Goal: Find specific page/section: Find specific page/section

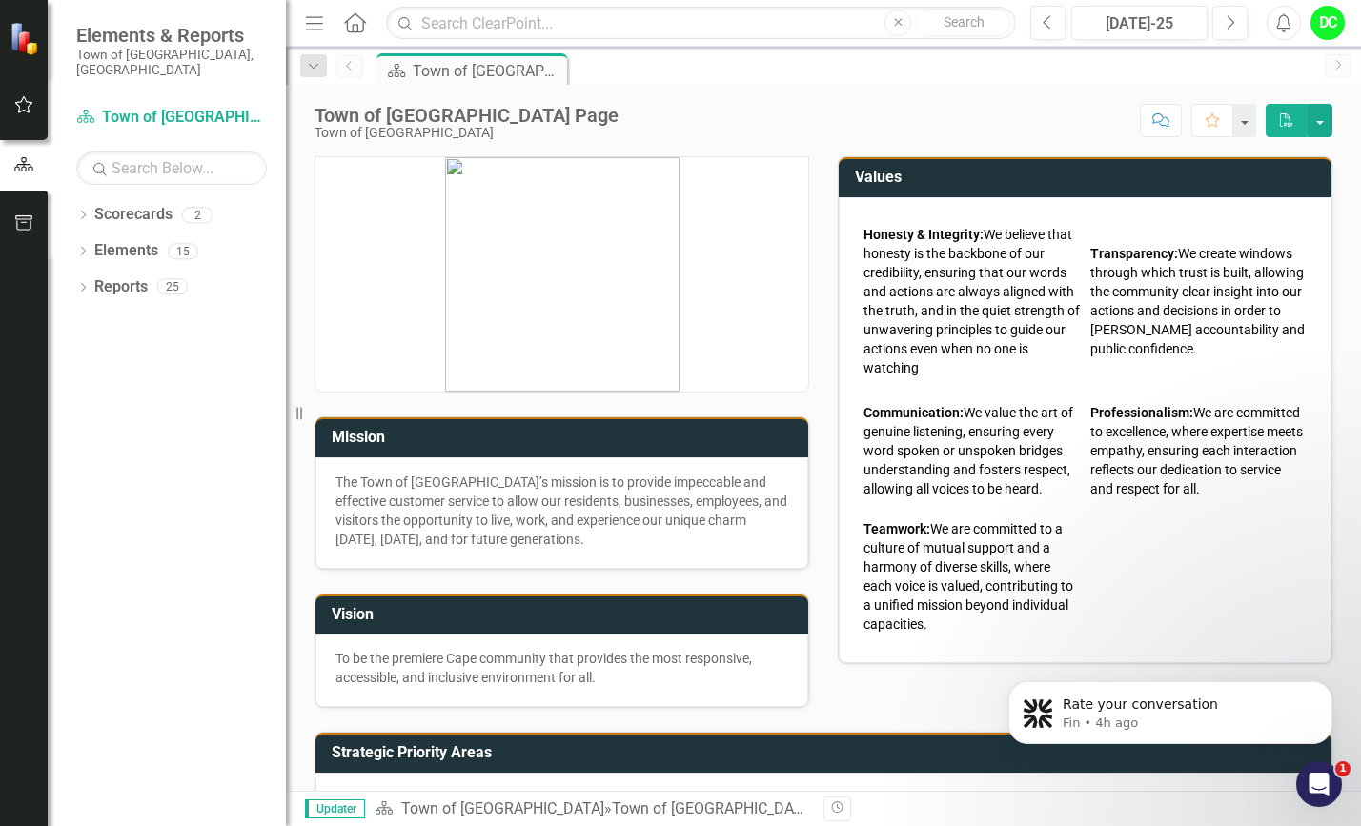
click at [1321, 788] on icon "Open Intercom Messenger" at bounding box center [1319, 784] width 31 height 31
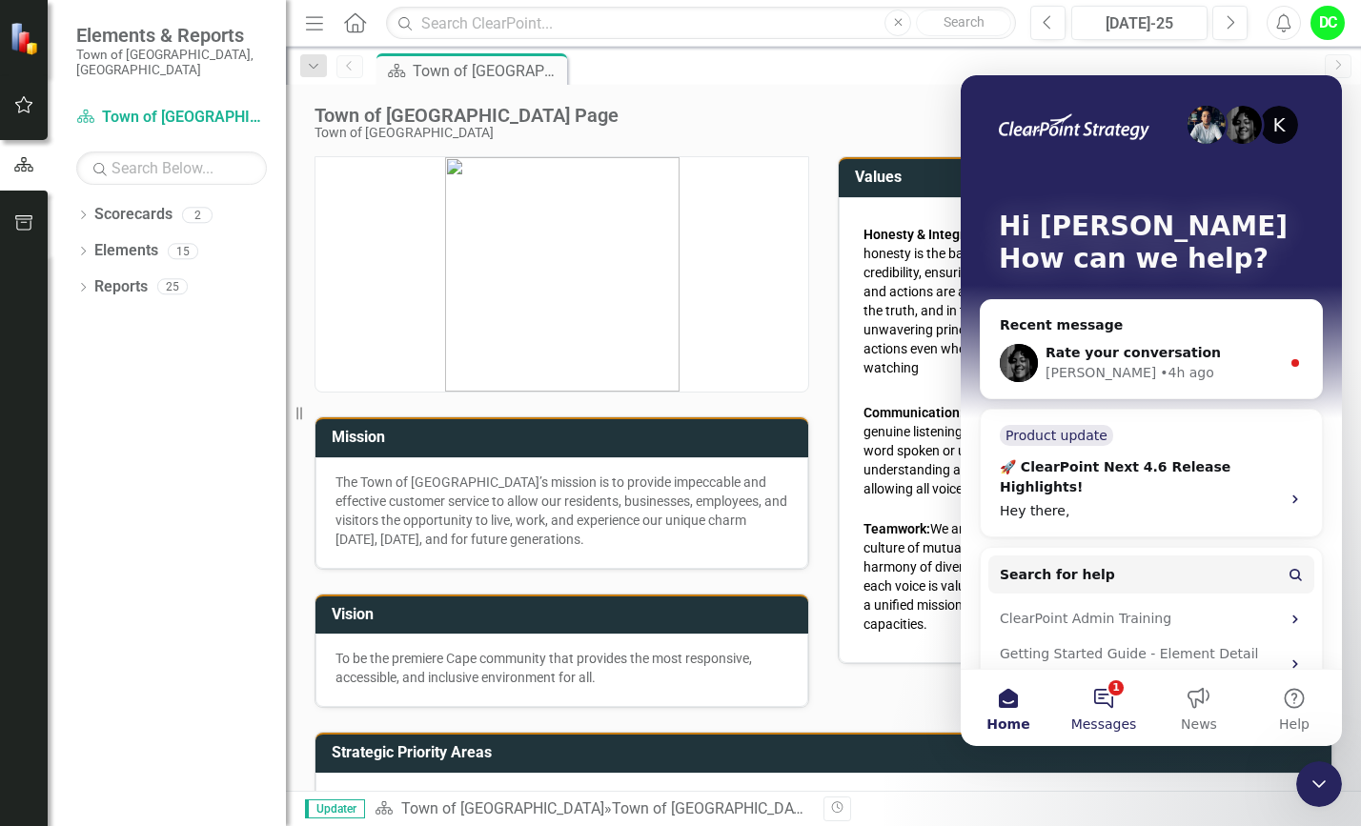
click at [1113, 699] on button "1 Messages" at bounding box center [1103, 708] width 95 height 76
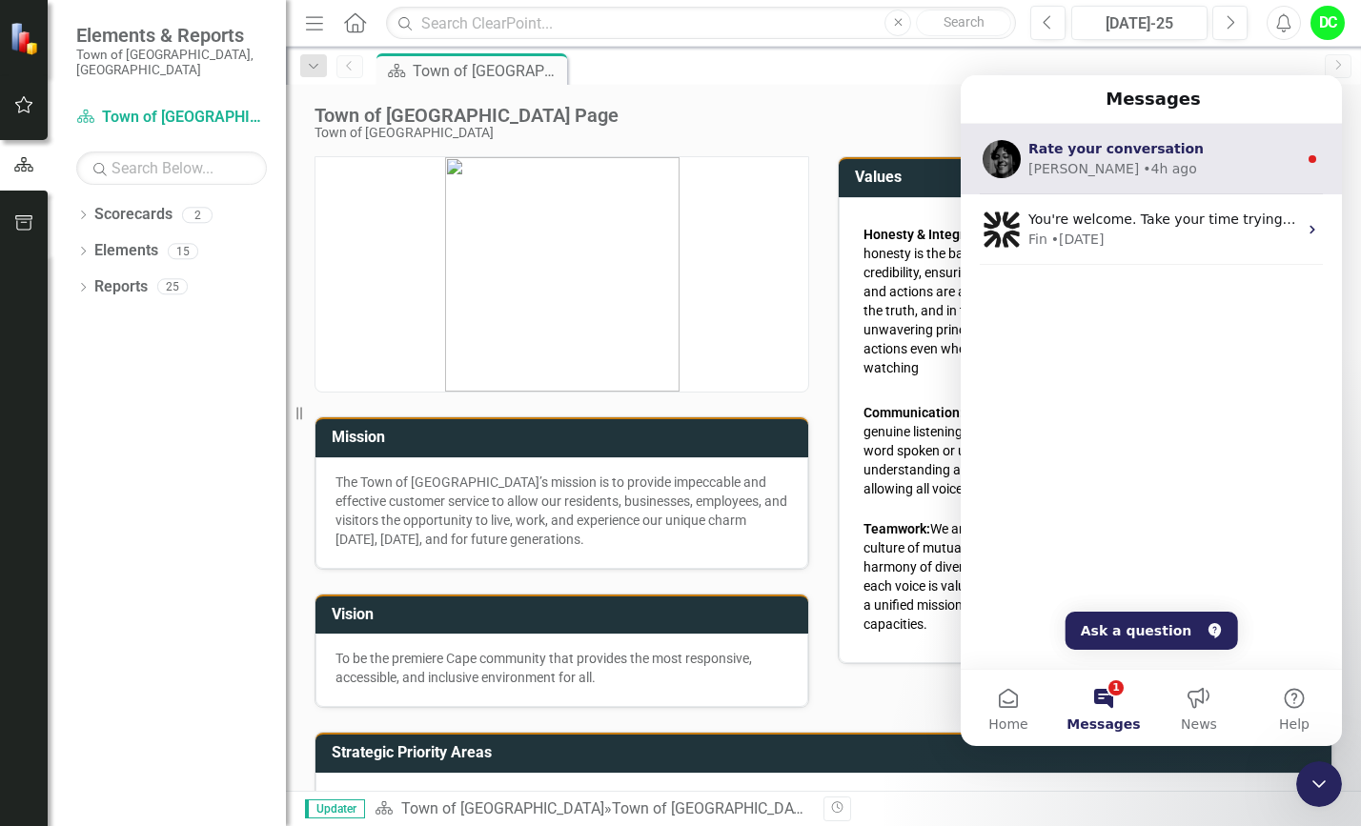
click at [1143, 169] on div "• 4h ago" at bounding box center [1170, 169] width 54 height 20
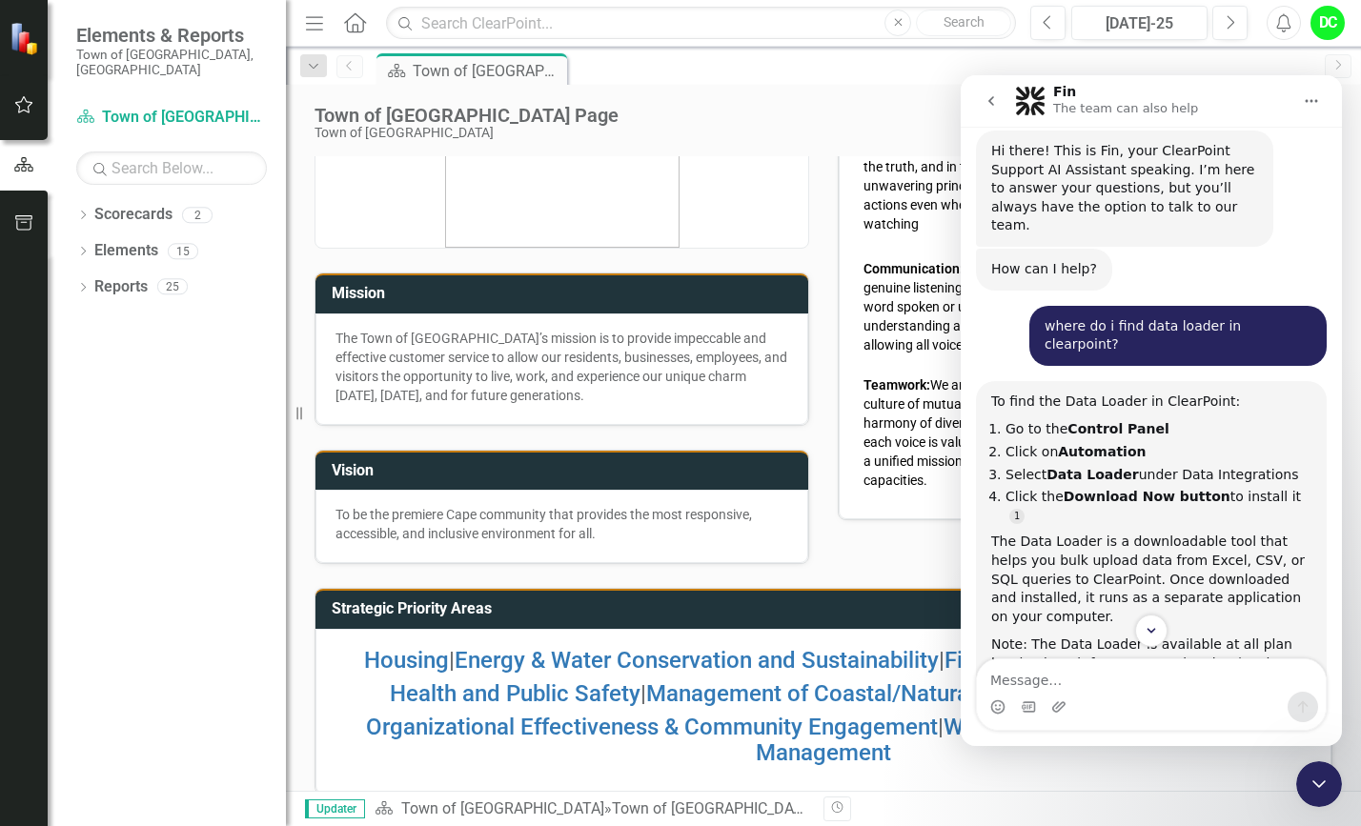
scroll to position [147, 0]
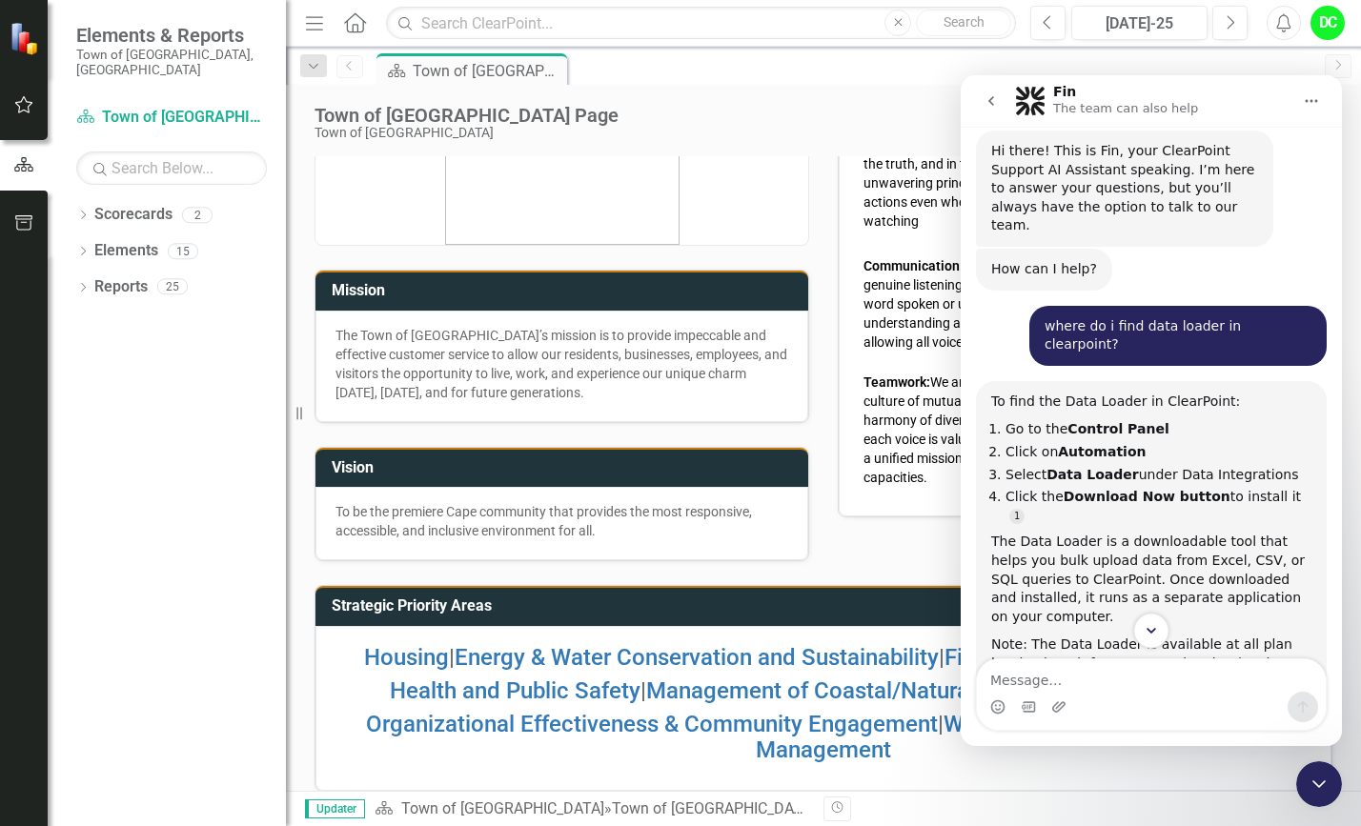
click at [1146, 633] on icon "Scroll to bottom" at bounding box center [1151, 630] width 17 height 17
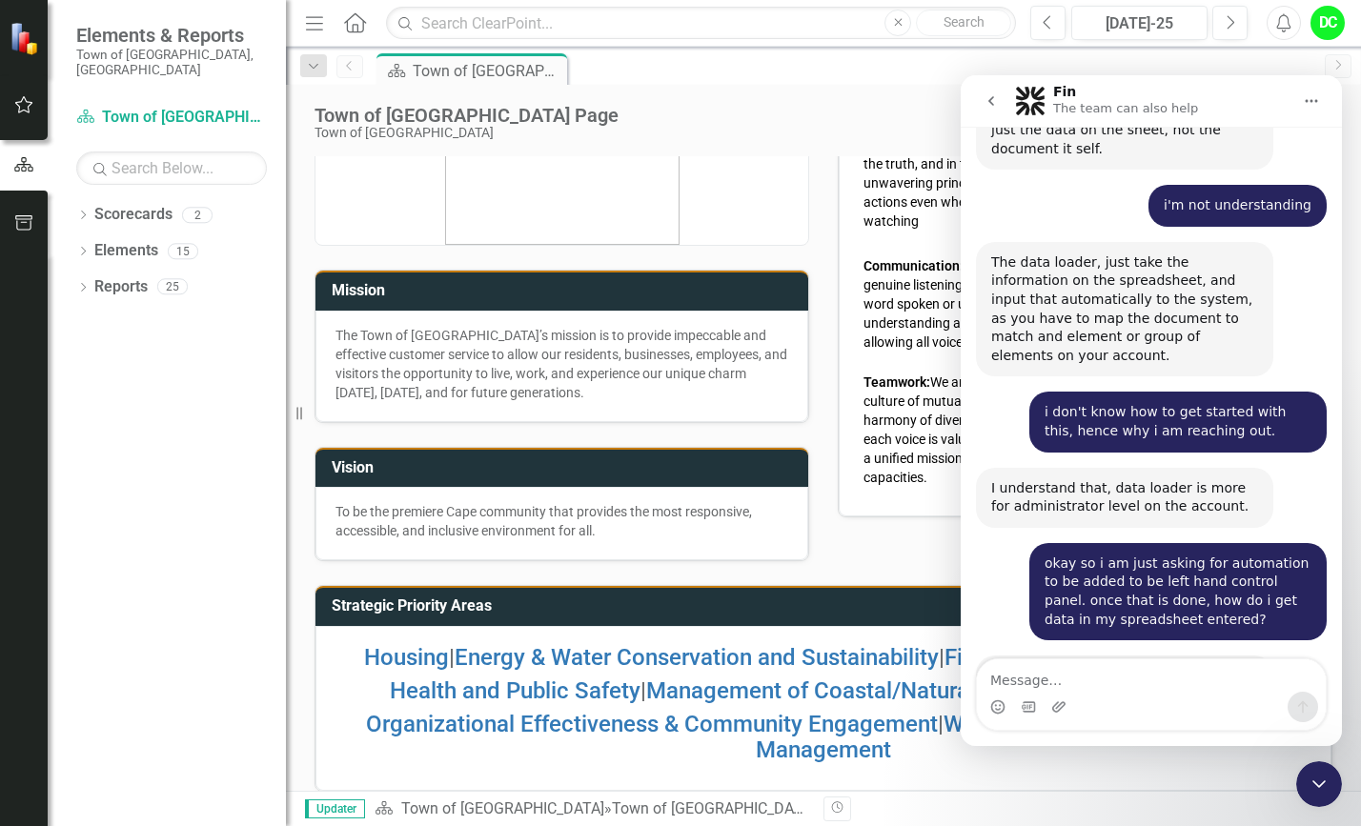
scroll to position [8884, 0]
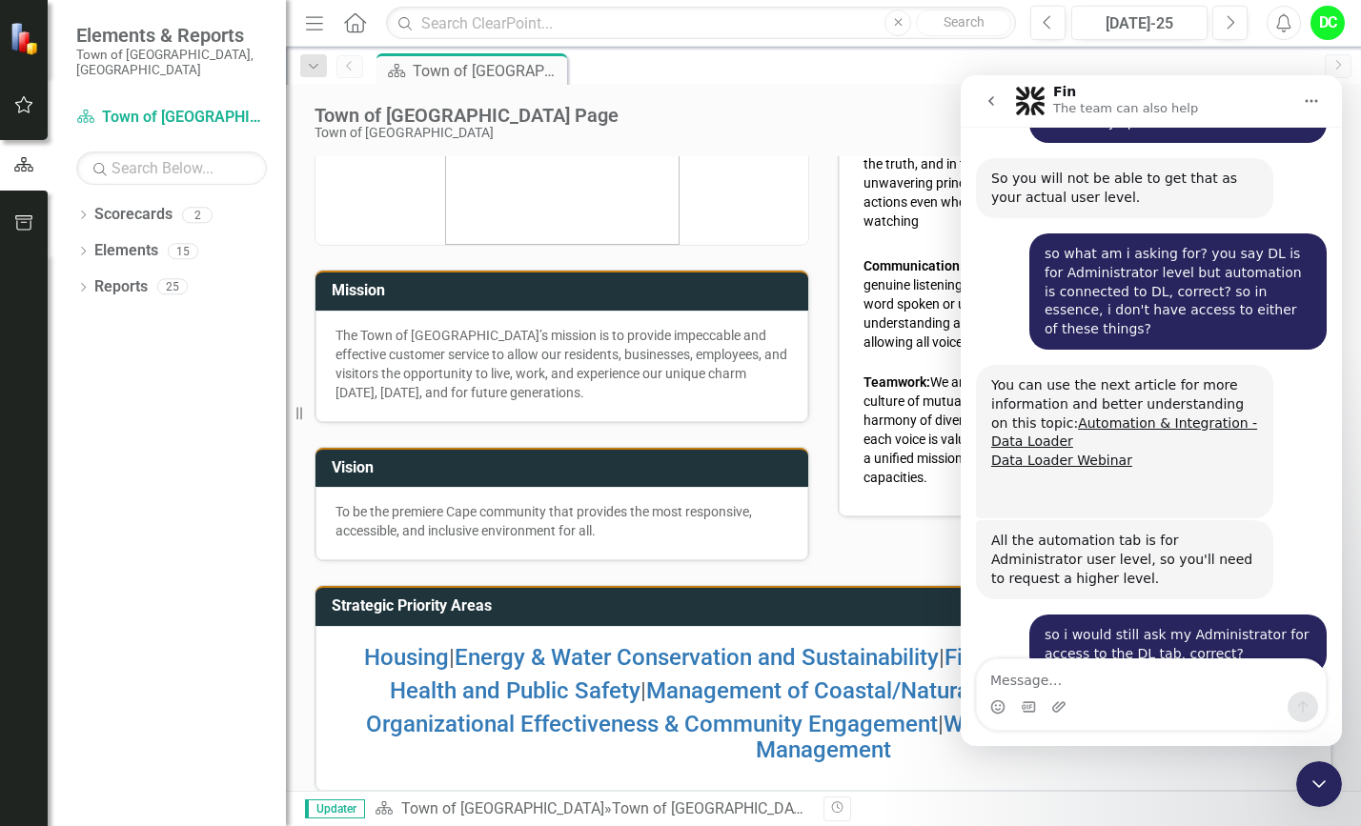
click at [1318, 788] on icon "Close Intercom Messenger" at bounding box center [1319, 784] width 23 height 23
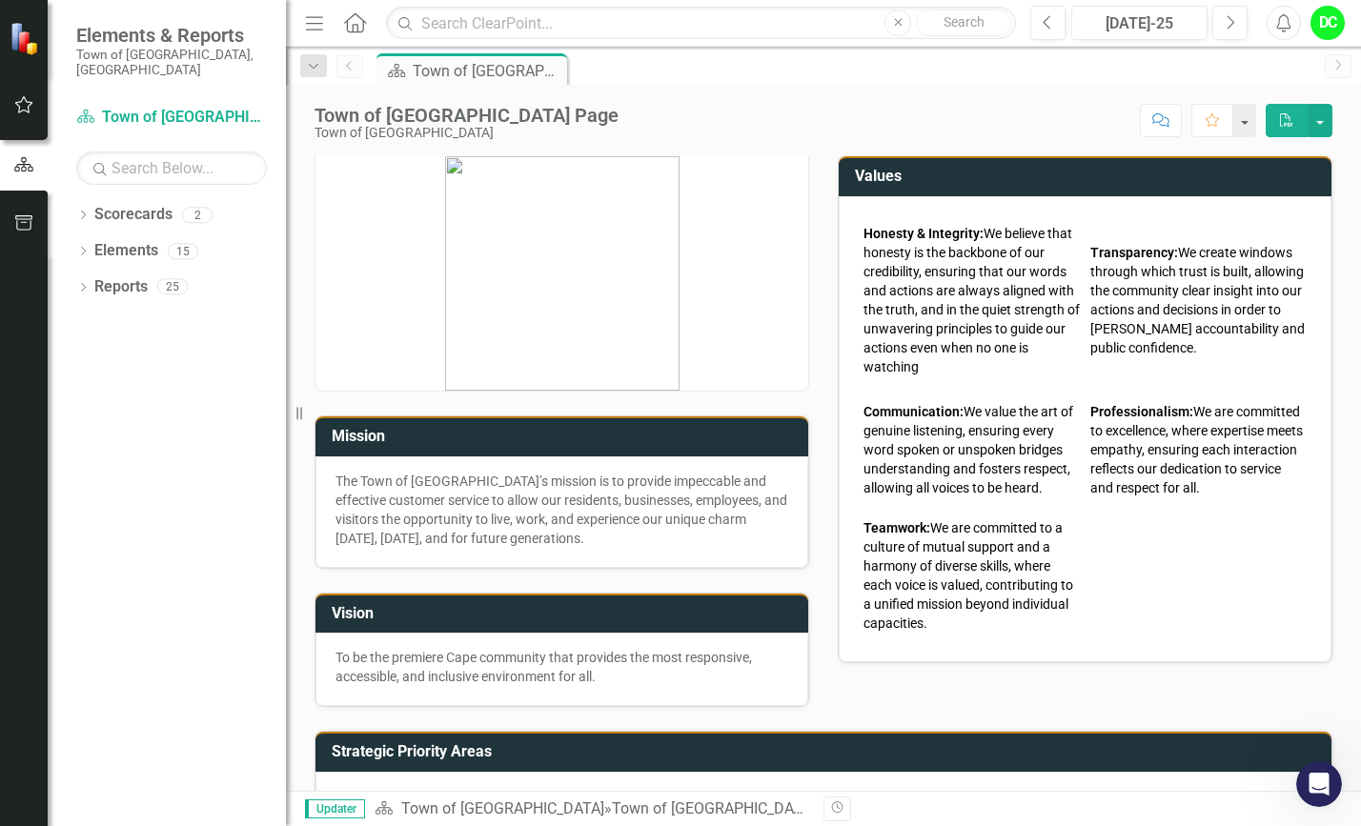
scroll to position [0, 0]
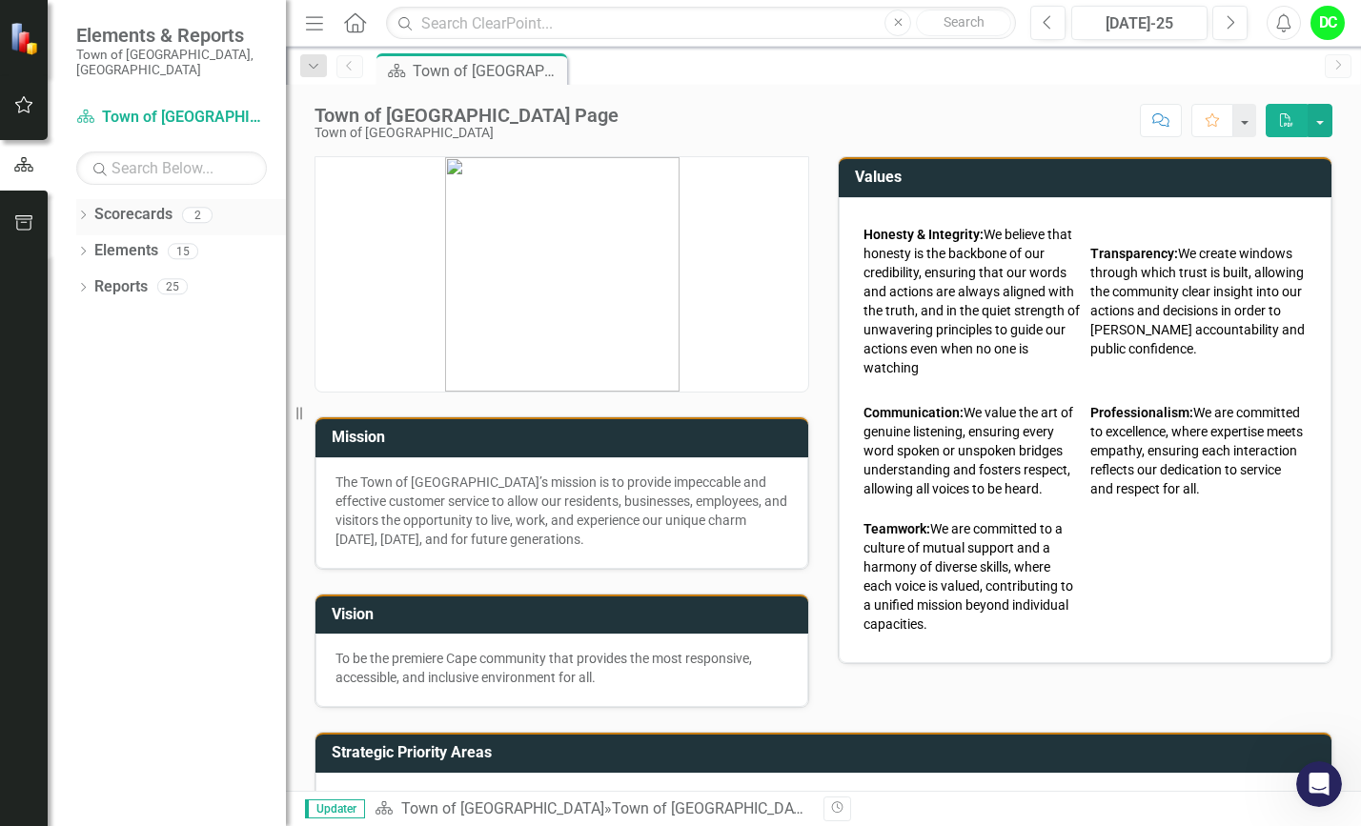
click at [89, 212] on icon "Dropdown" at bounding box center [82, 217] width 13 height 10
click at [121, 240] on link "Town of [GEOGRAPHIC_DATA]" at bounding box center [195, 251] width 181 height 22
click at [94, 246] on icon at bounding box center [93, 251] width 5 height 10
click at [184, 276] on link "Law Department" at bounding box center [205, 287] width 162 height 22
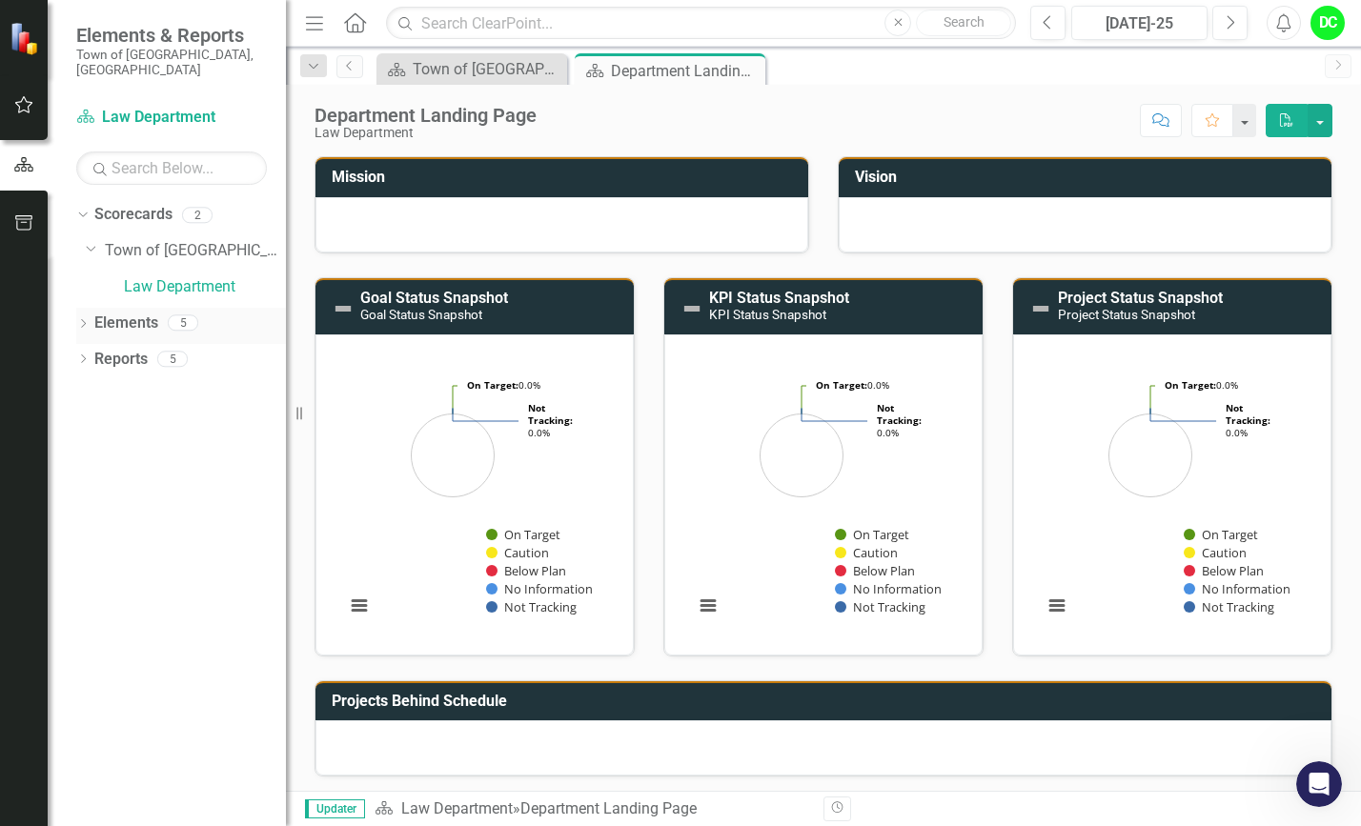
click at [85, 320] on icon "Dropdown" at bounding box center [82, 325] width 13 height 10
click at [89, 464] on icon "Dropdown" at bounding box center [82, 469] width 13 height 10
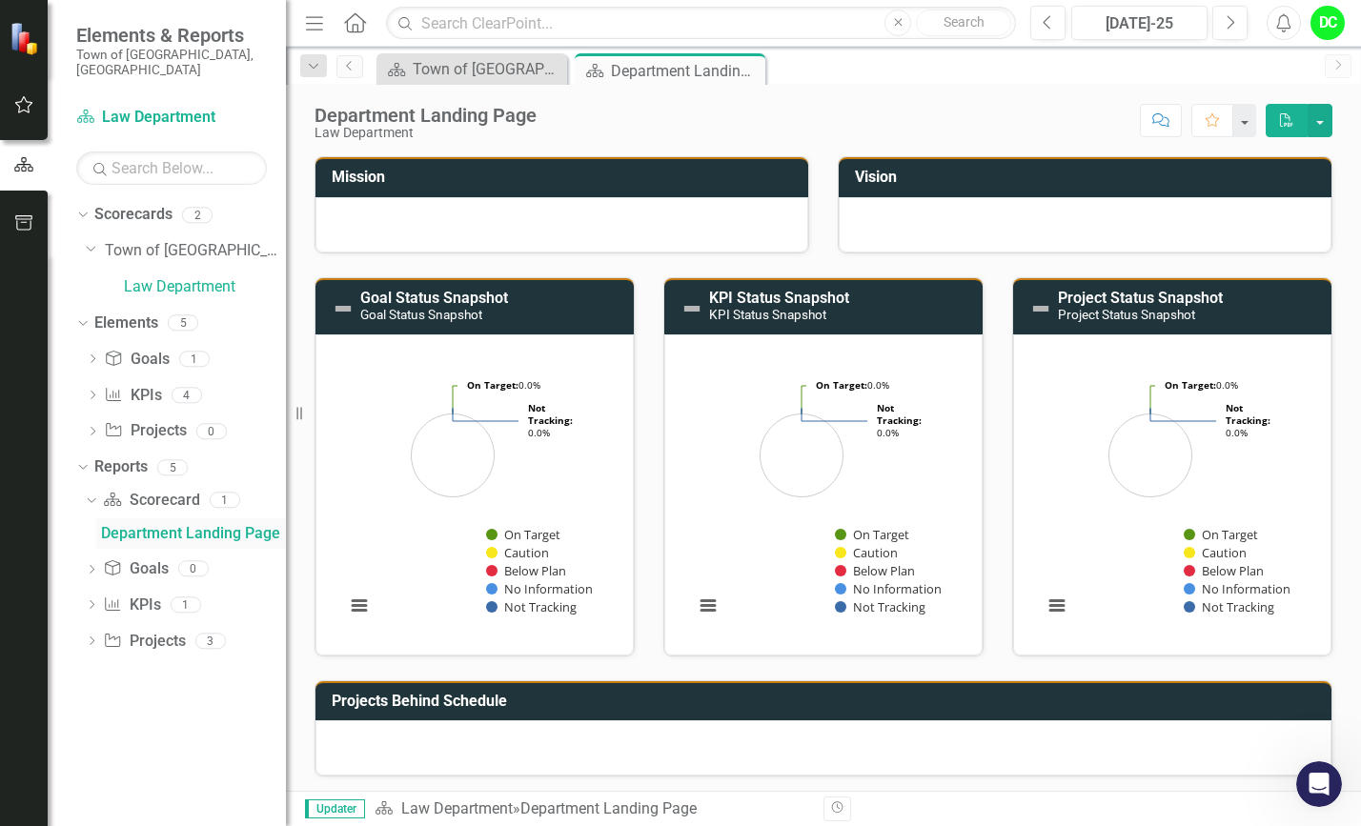
click at [195, 525] on div "Department Landing Page" at bounding box center [193, 533] width 185 height 17
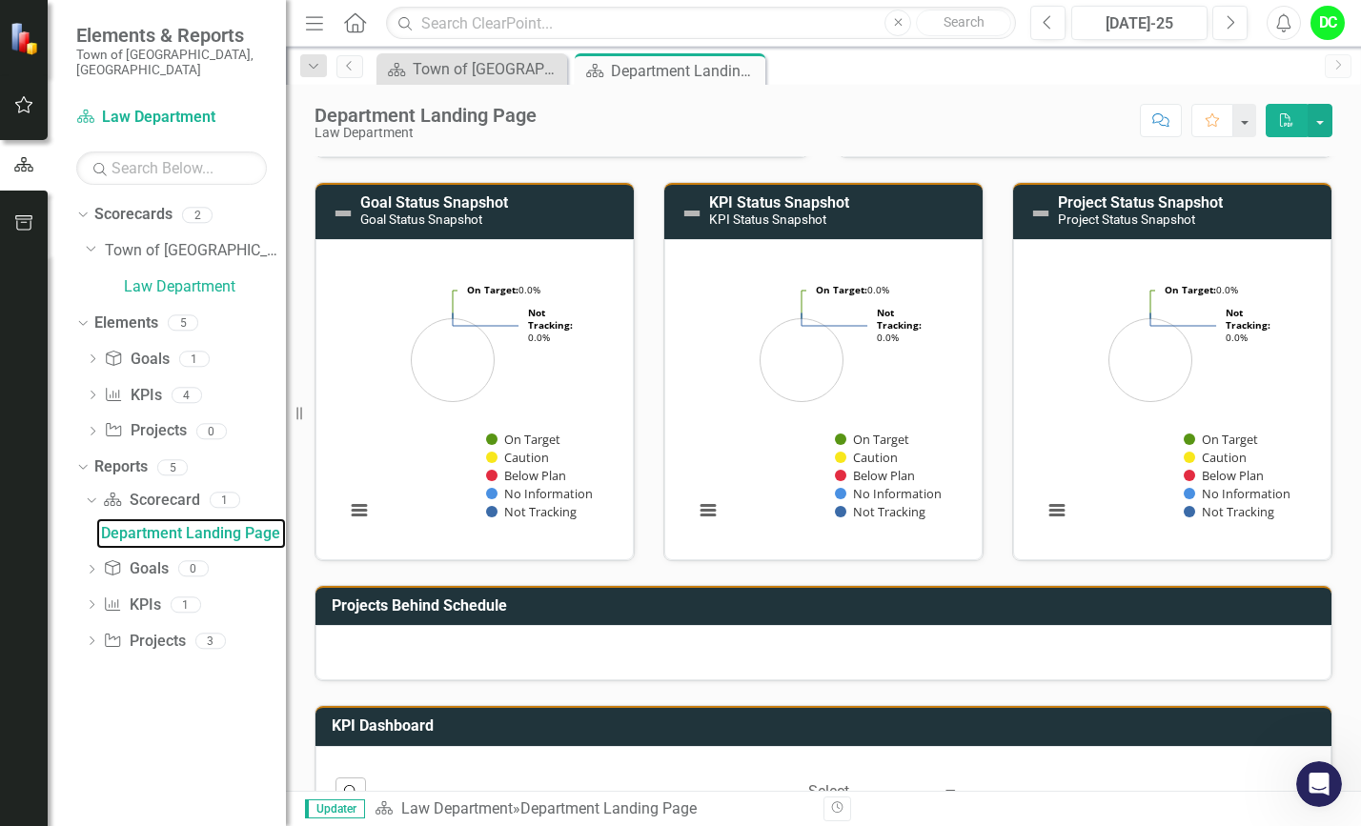
scroll to position [274, 0]
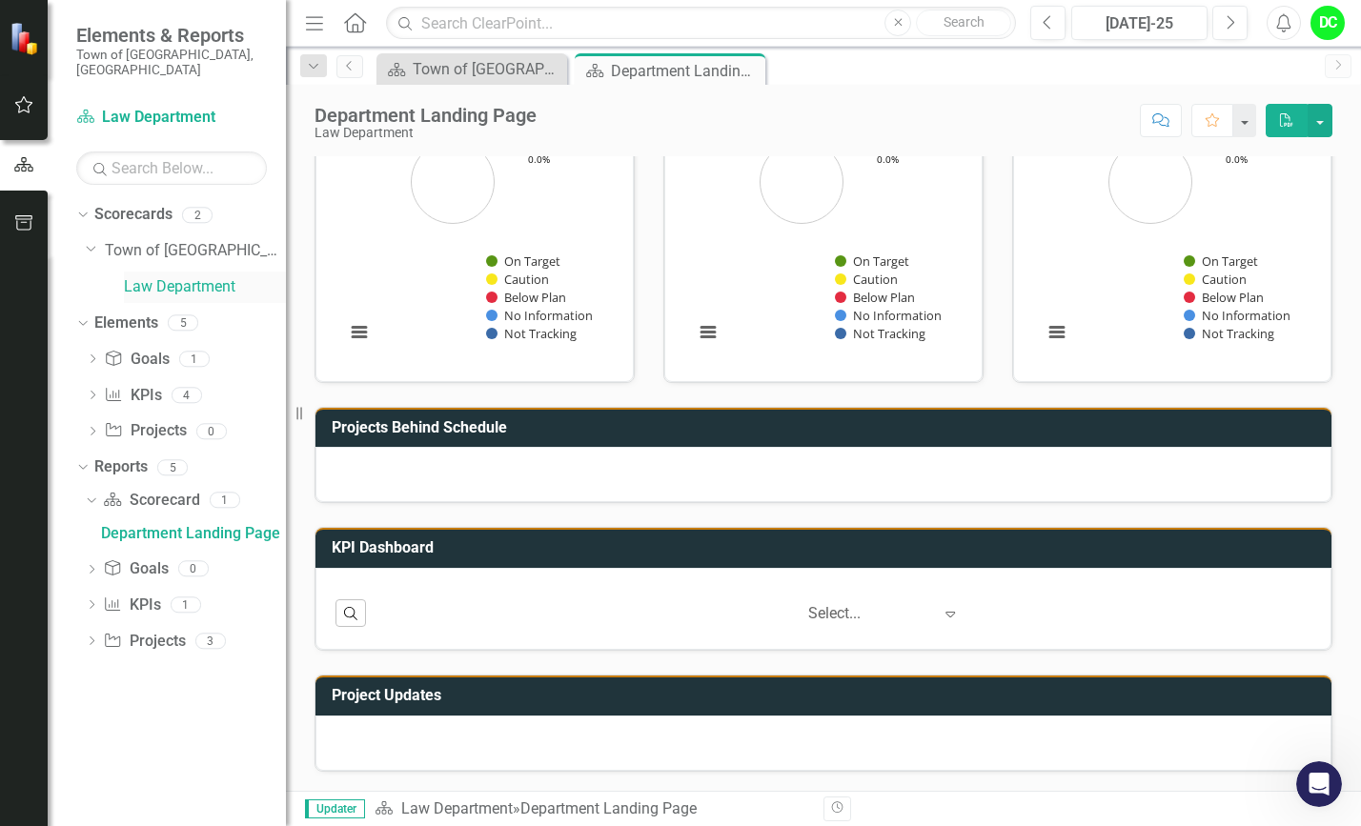
click at [191, 276] on link "Law Department" at bounding box center [205, 287] width 162 height 22
click at [704, 75] on div "Department Landing Page" at bounding box center [662, 71] width 102 height 24
click at [165, 276] on link "Law Department" at bounding box center [205, 287] width 162 height 22
click at [91, 356] on icon "Dropdown" at bounding box center [92, 361] width 13 height 10
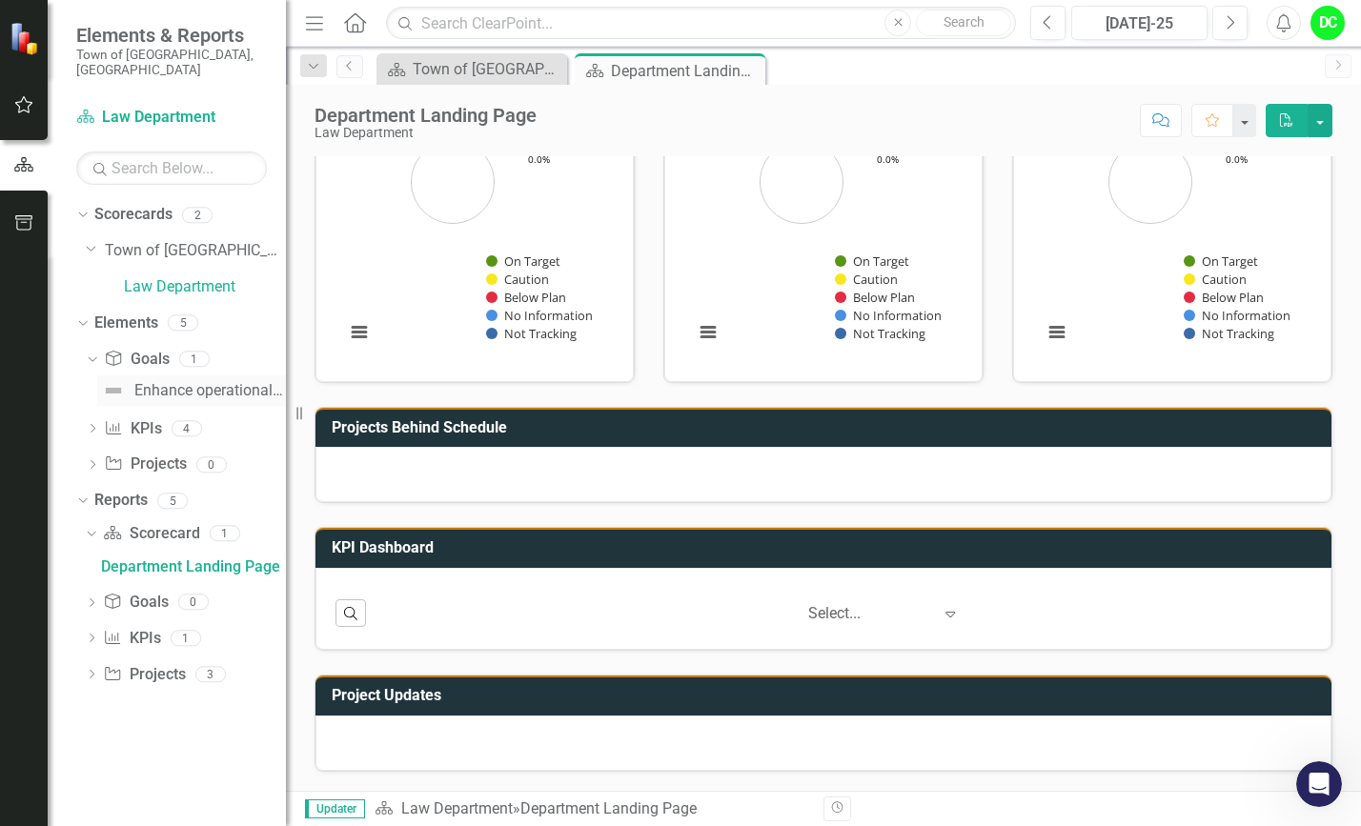
click at [195, 382] on div "Enhance operational effectiveness and efficiency." at bounding box center [210, 390] width 152 height 17
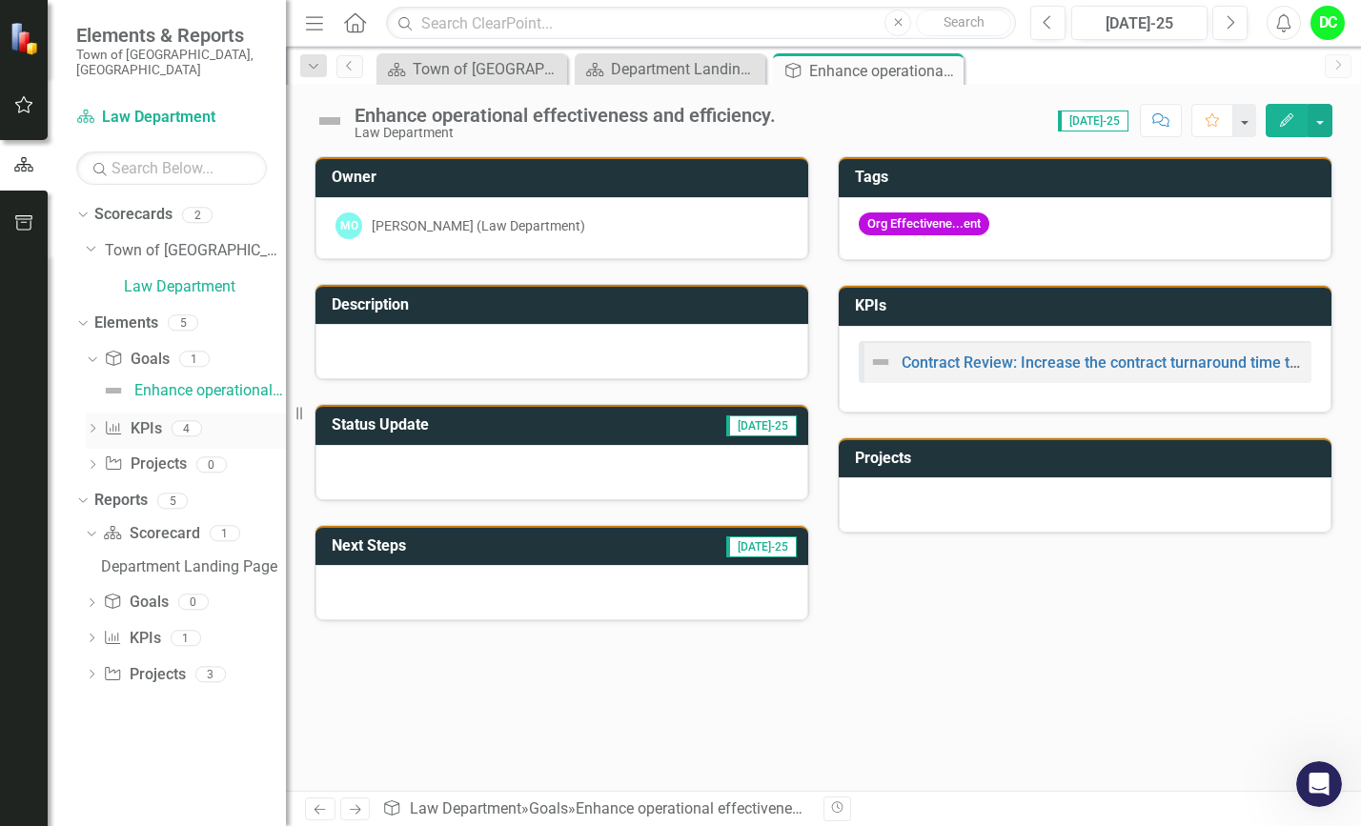
click at [94, 425] on icon "Dropdown" at bounding box center [92, 430] width 13 height 10
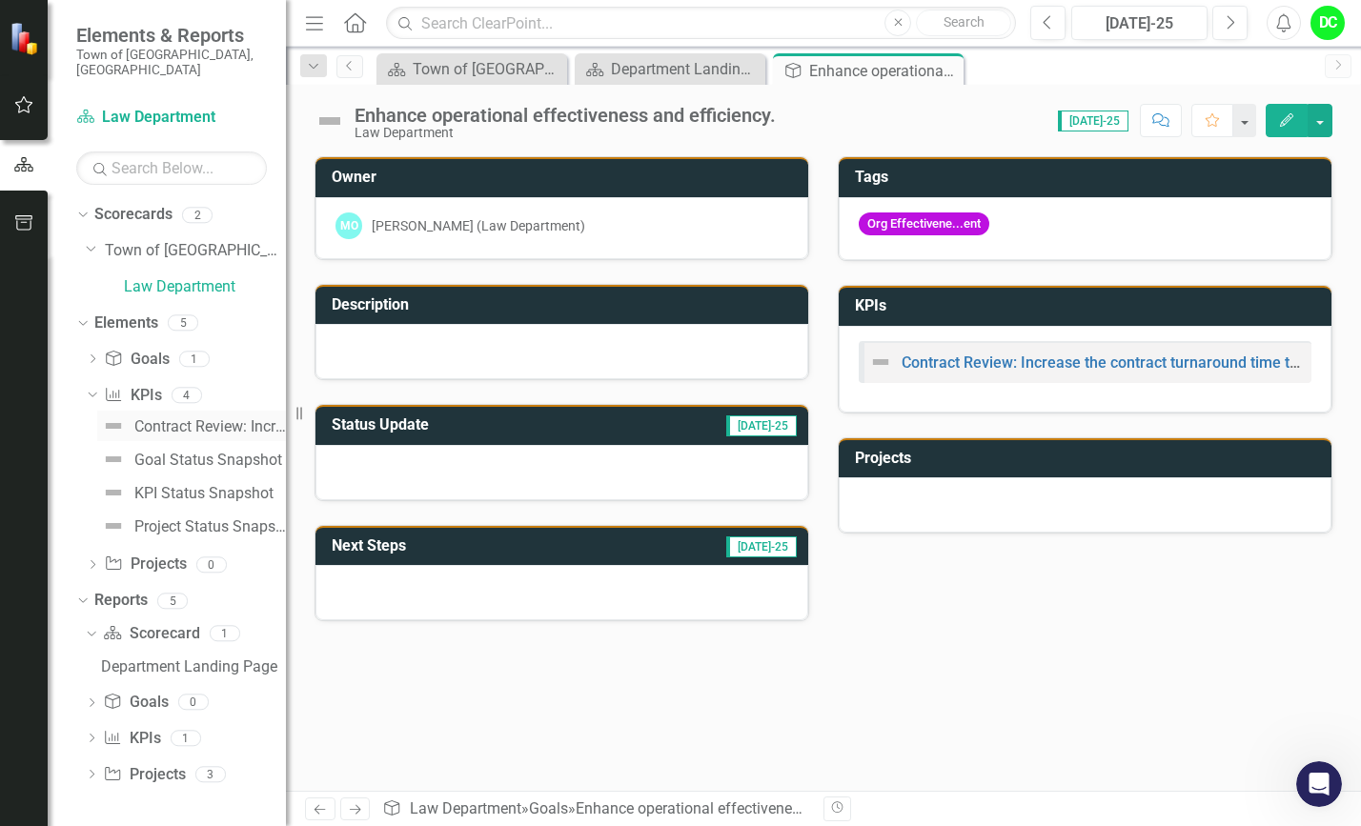
click at [196, 418] on div "Contract Review: Increase the contract turnaround time to 90% [DATE] or less by…" at bounding box center [210, 426] width 152 height 17
